Goal: Information Seeking & Learning: Learn about a topic

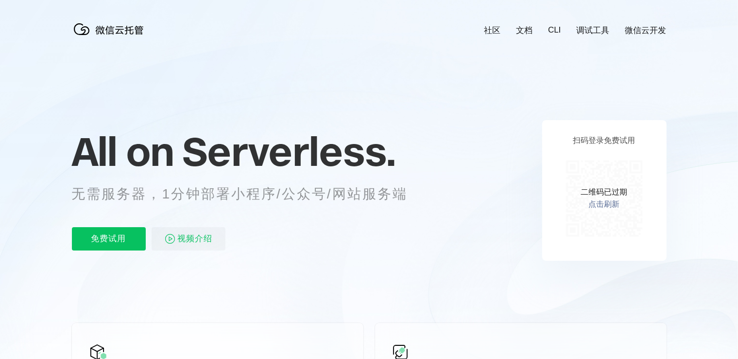
scroll to position [0, 1729]
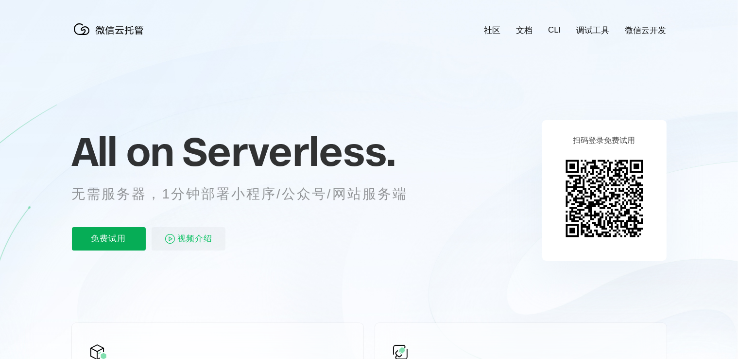
click at [114, 237] on p "免费试用" at bounding box center [109, 238] width 74 height 23
click at [189, 242] on span "视频介绍" at bounding box center [195, 238] width 35 height 23
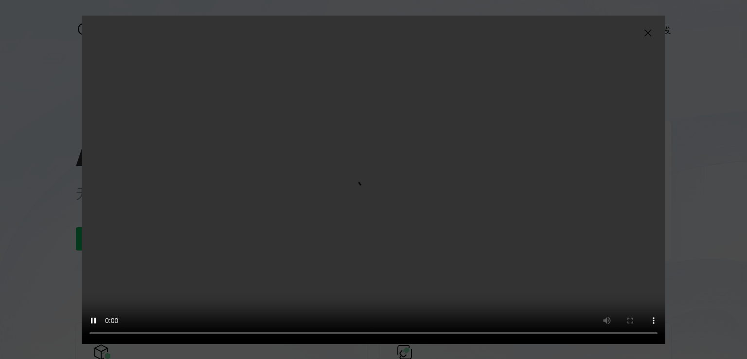
click at [646, 33] on img at bounding box center [648, 33] width 12 height 12
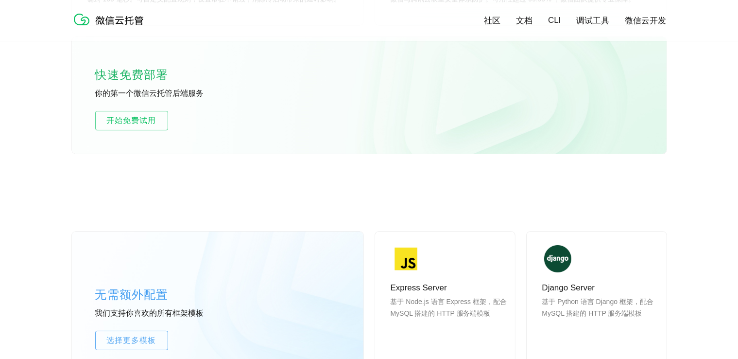
scroll to position [826, 0]
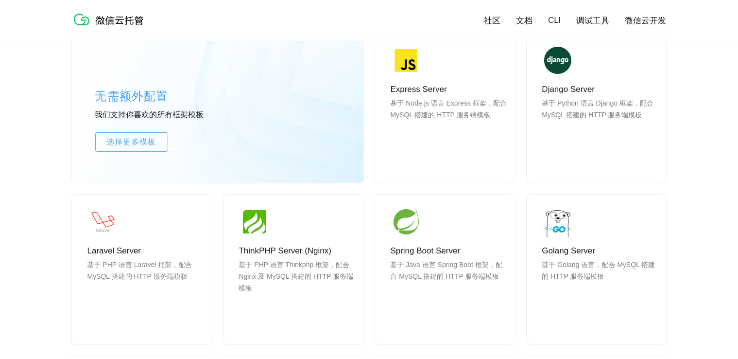
click at [123, 18] on img at bounding box center [111, 19] width 78 height 19
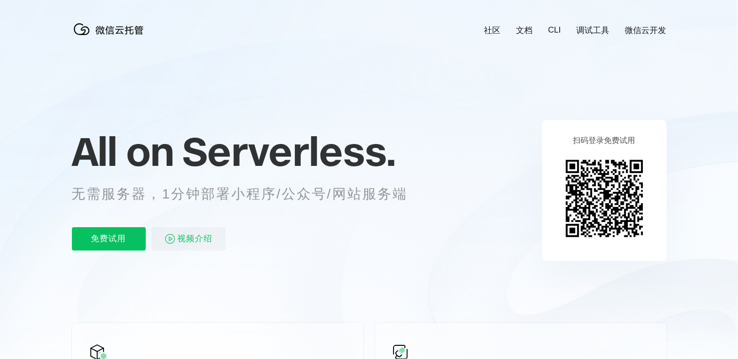
scroll to position [0, 1729]
